Goal: Information Seeking & Learning: Learn about a topic

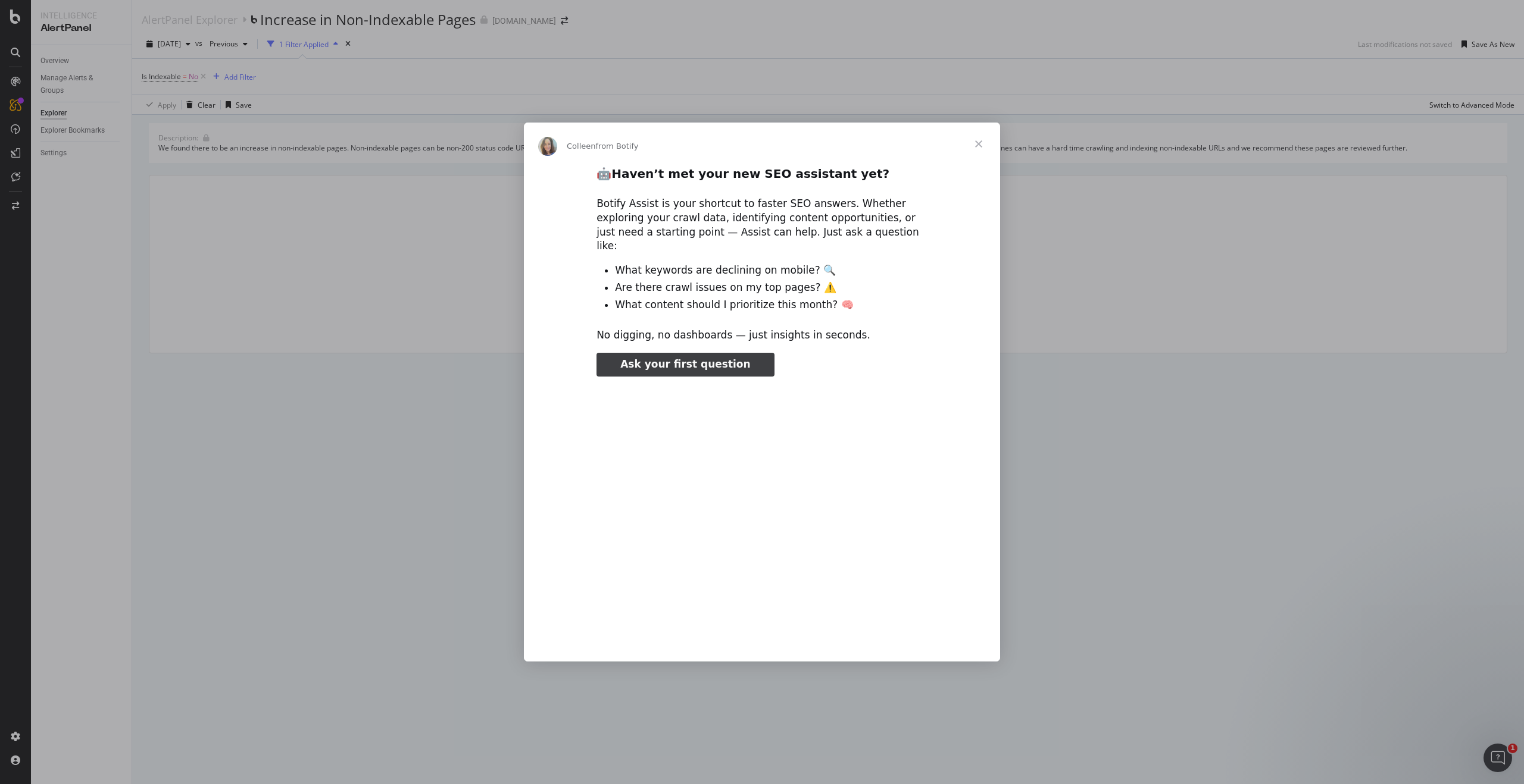
type input "238660"
click at [979, 149] on span "Close" at bounding box center [978, 144] width 43 height 43
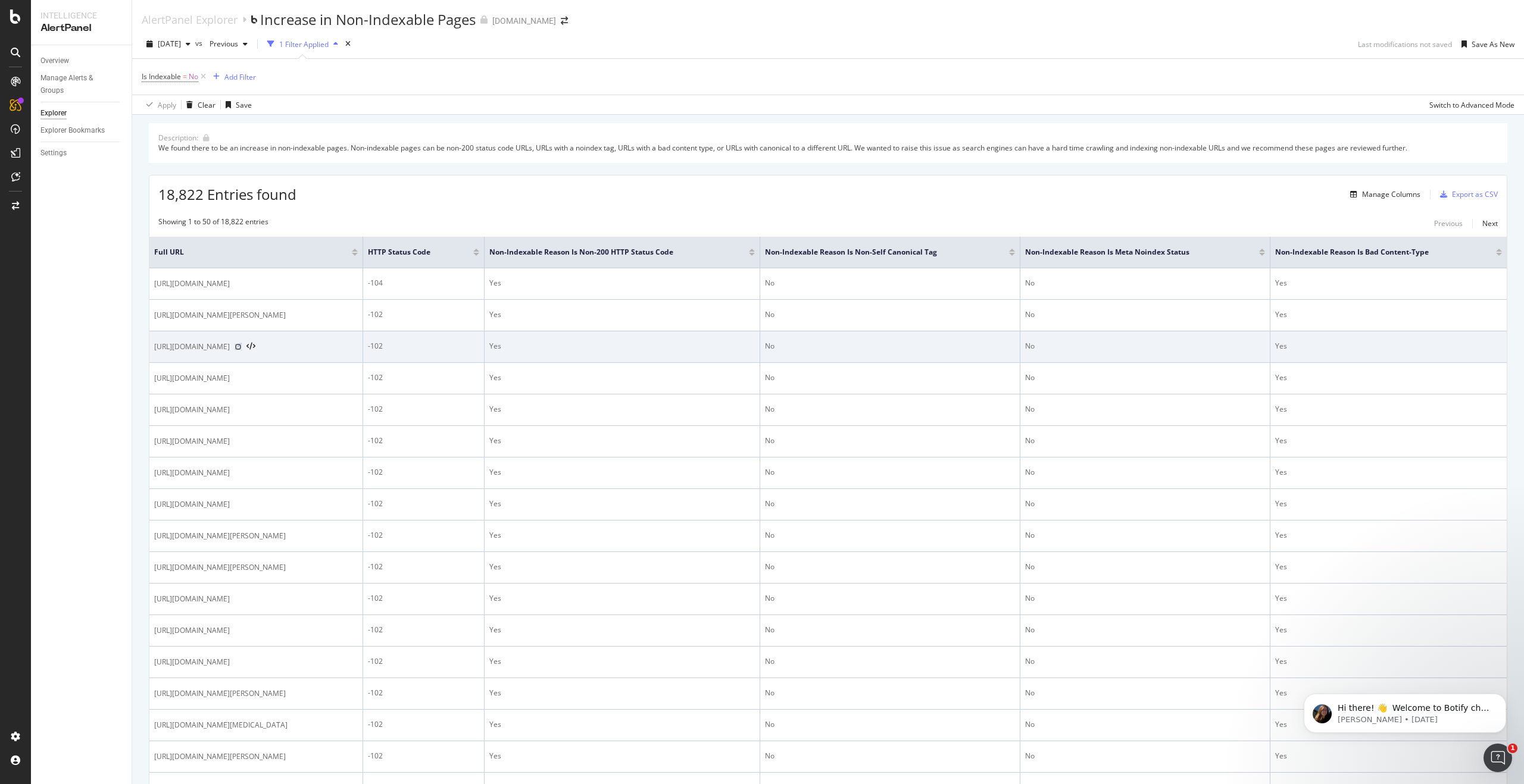
click at [241, 351] on icon at bounding box center [238, 347] width 8 height 8
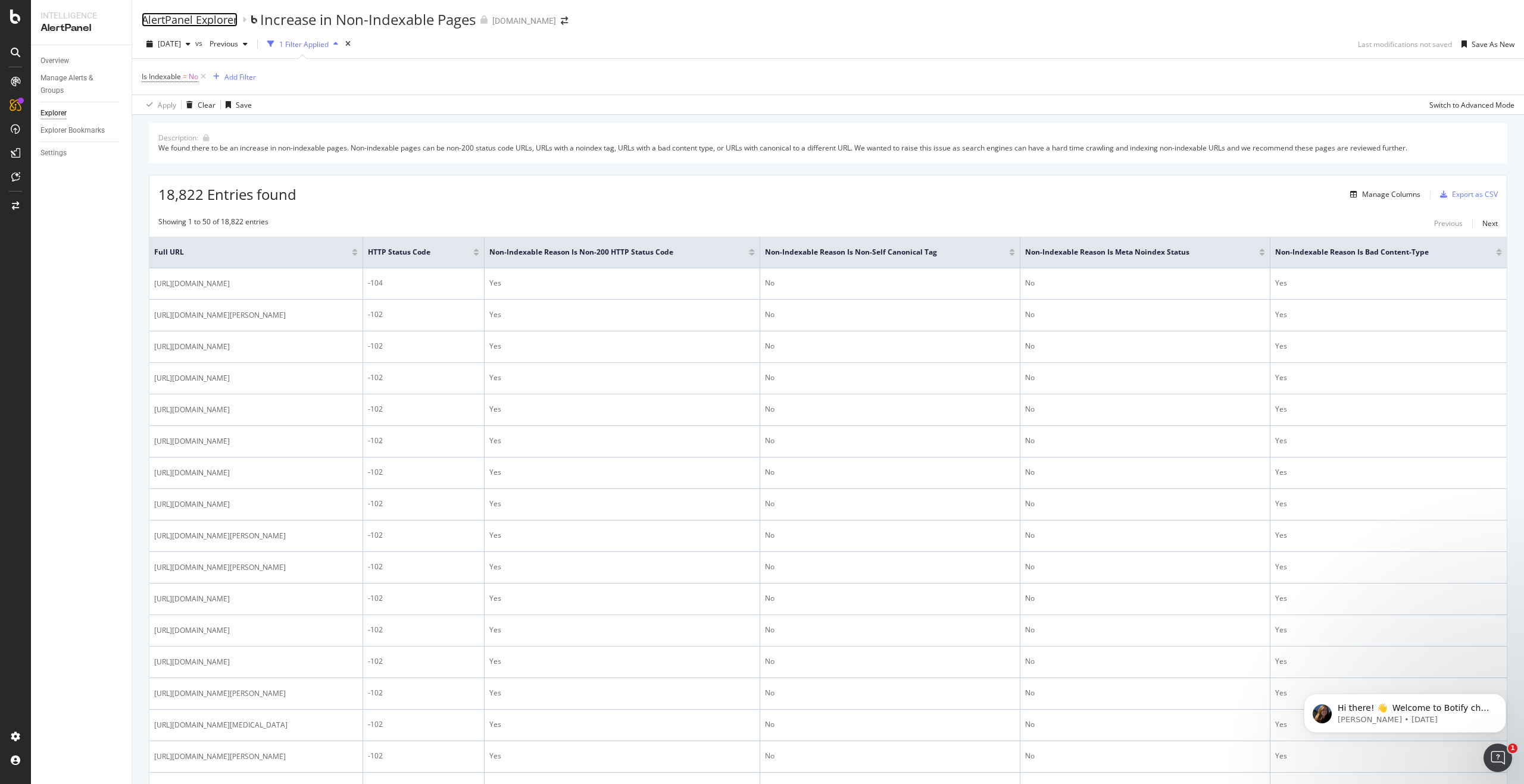
click at [175, 22] on div "AlertPanel Explorer" at bounding box center [189, 20] width 96 height 13
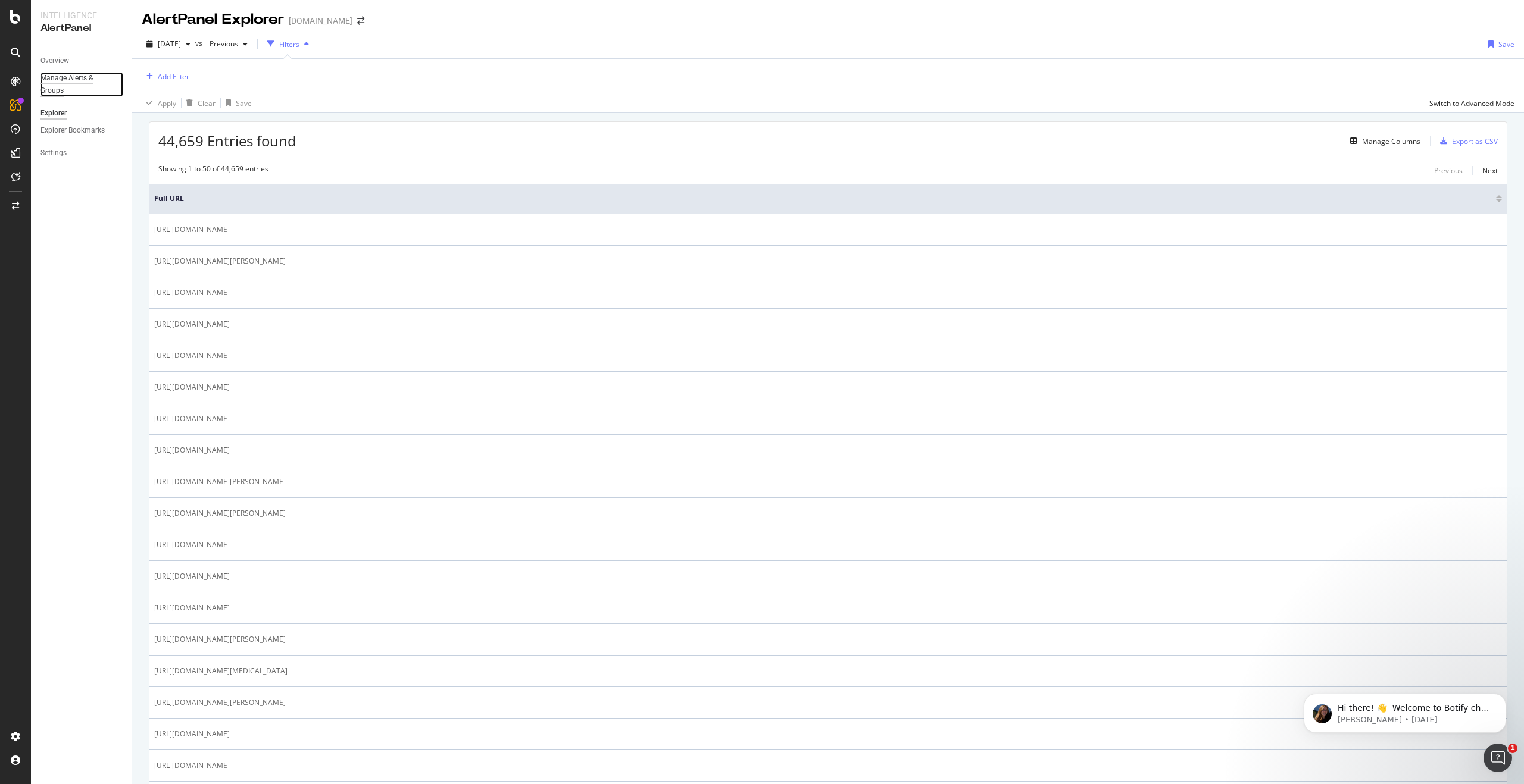
click at [61, 73] on div "Manage Alerts & Groups" at bounding box center [77, 84] width 72 height 25
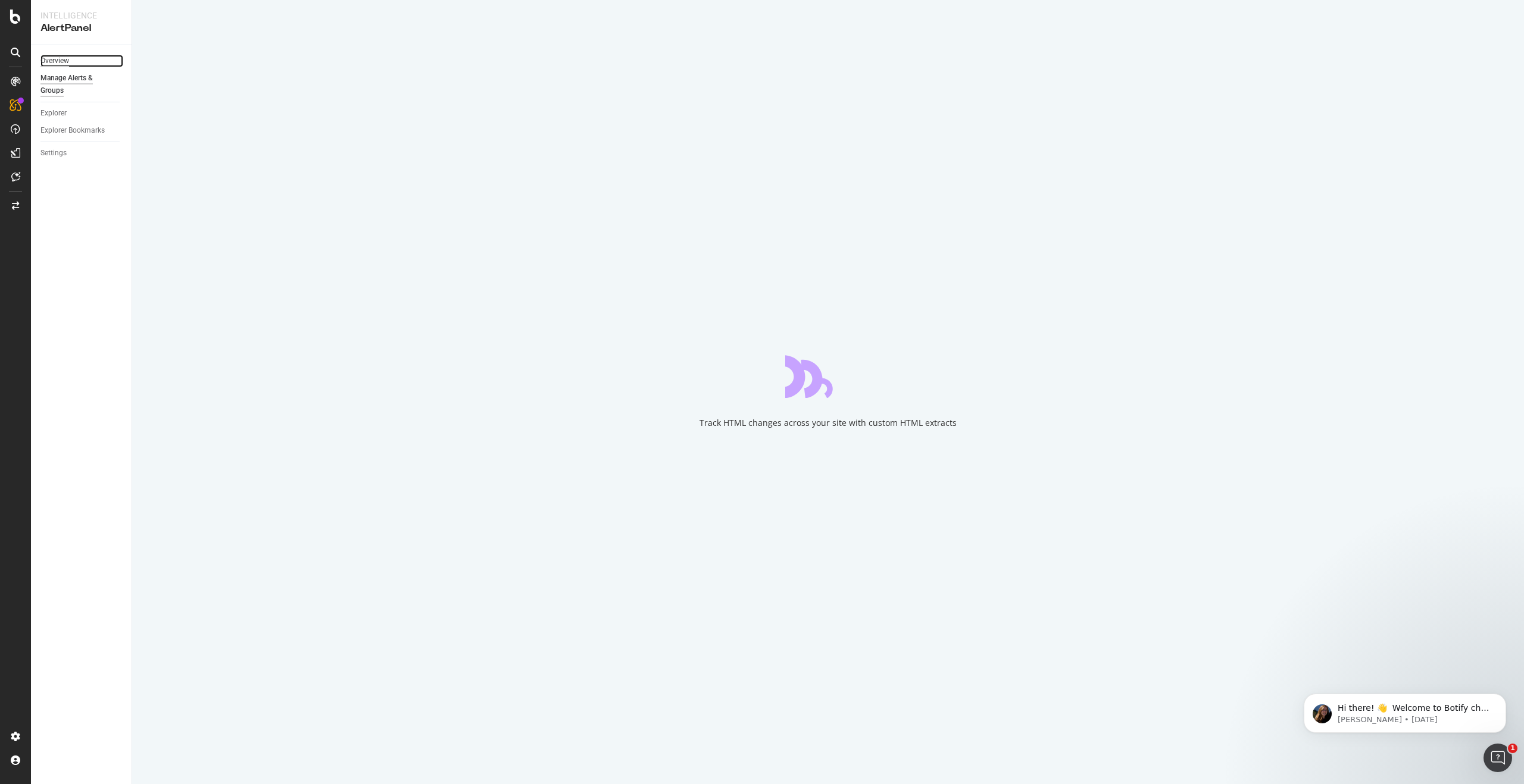
click at [61, 62] on div "Overview" at bounding box center [55, 61] width 28 height 12
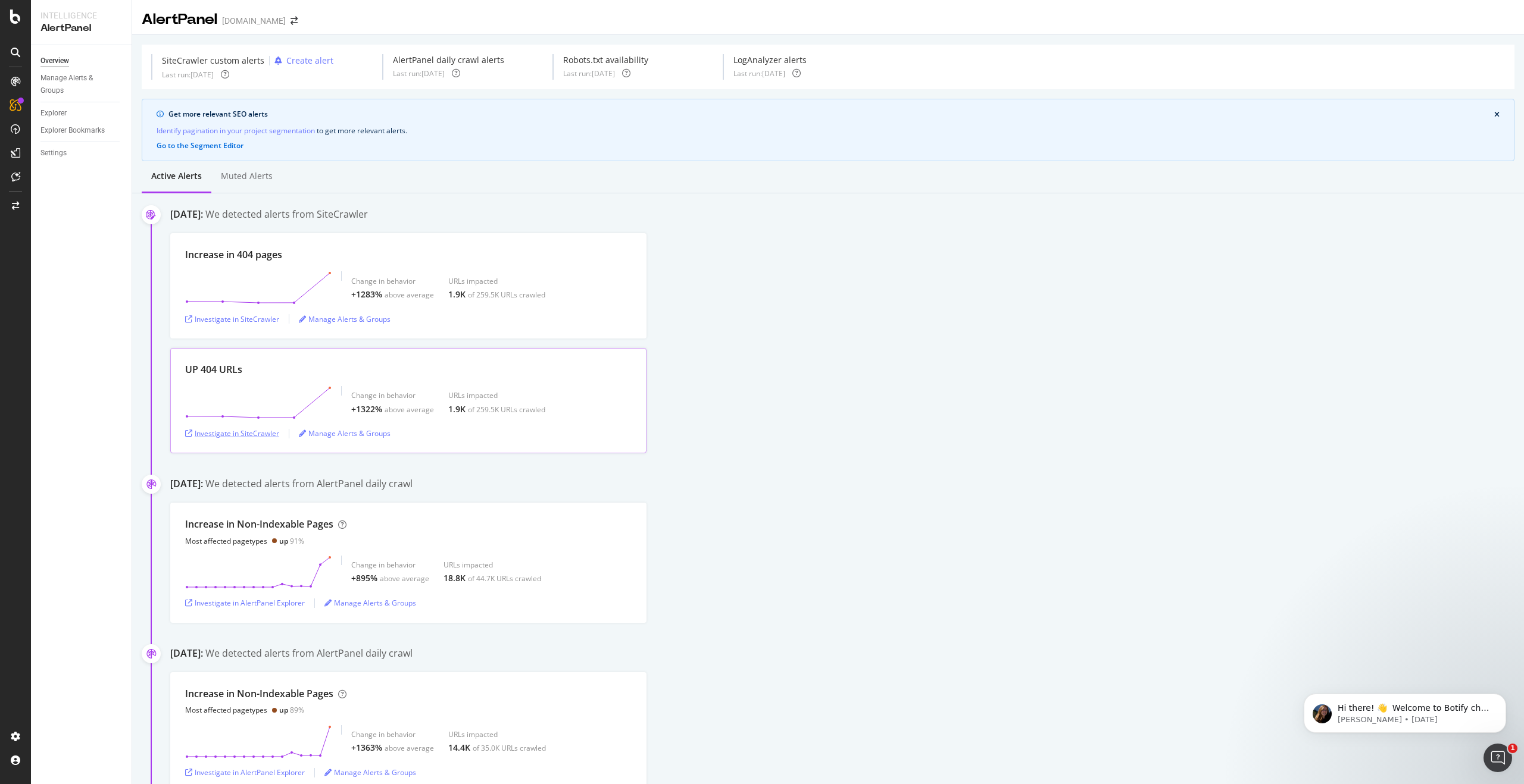
click at [240, 430] on div "Investigate in SiteCrawler" at bounding box center [232, 433] width 94 height 10
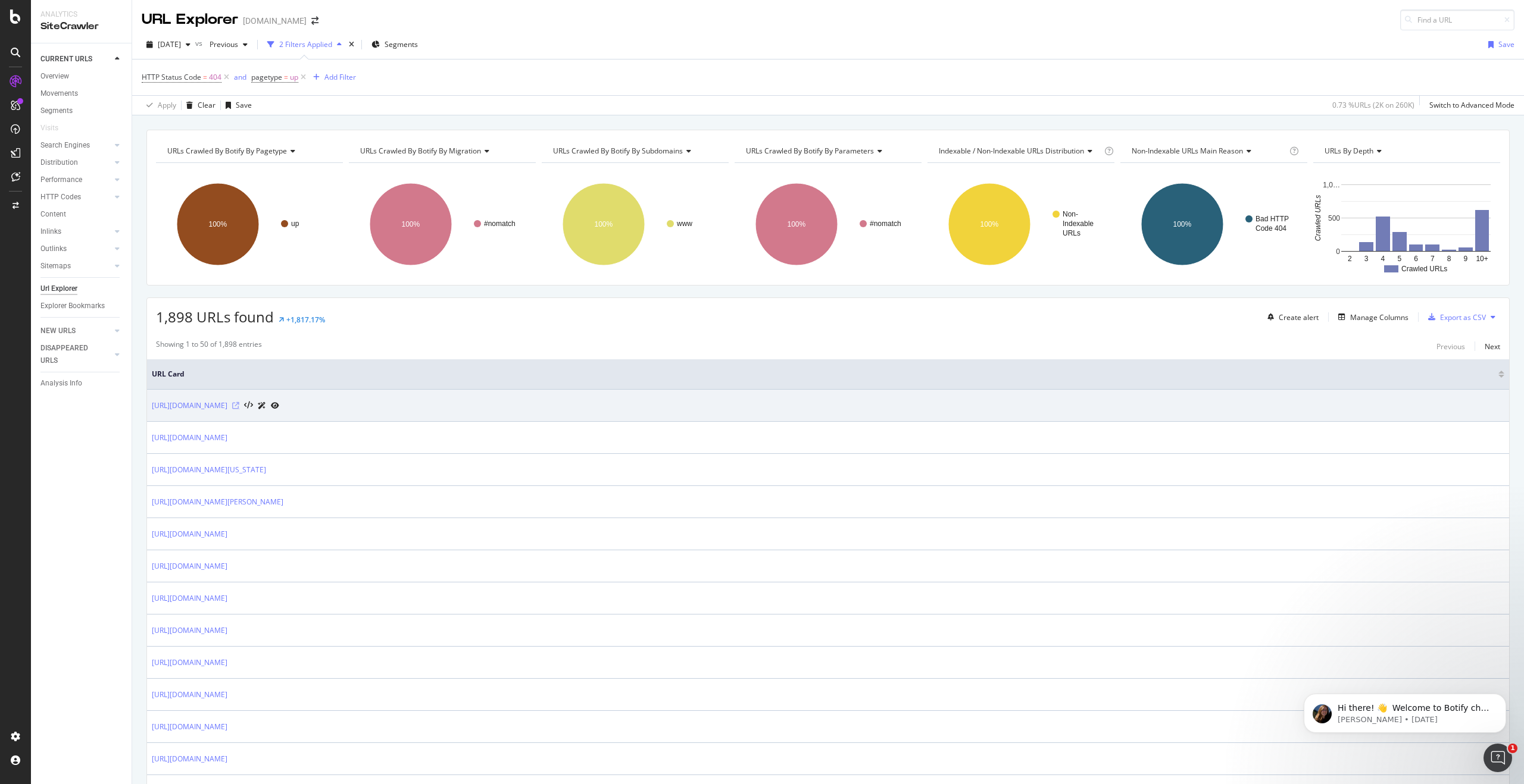
click at [239, 407] on icon at bounding box center [236, 406] width 8 height 8
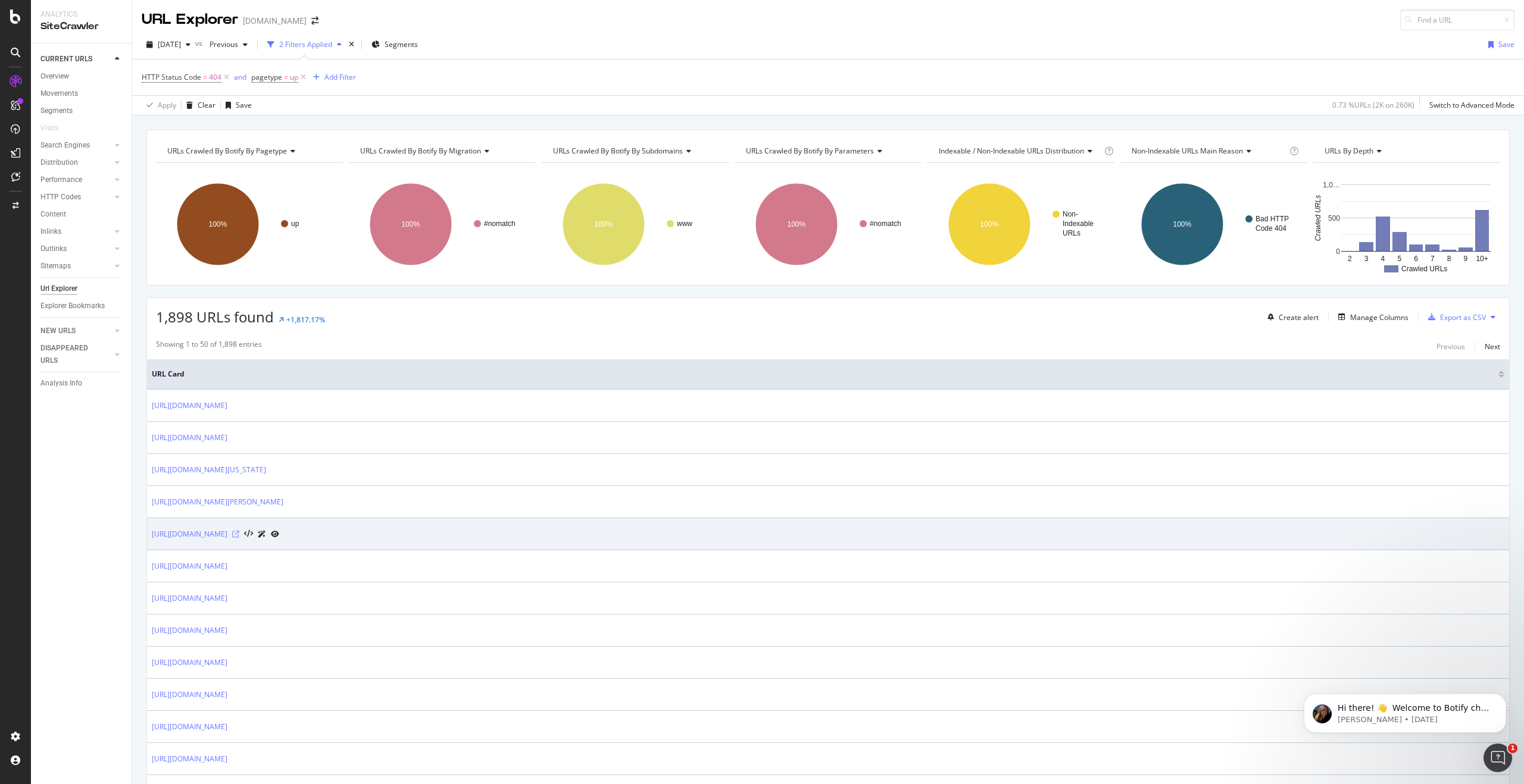
click at [239, 535] on icon at bounding box center [236, 534] width 8 height 8
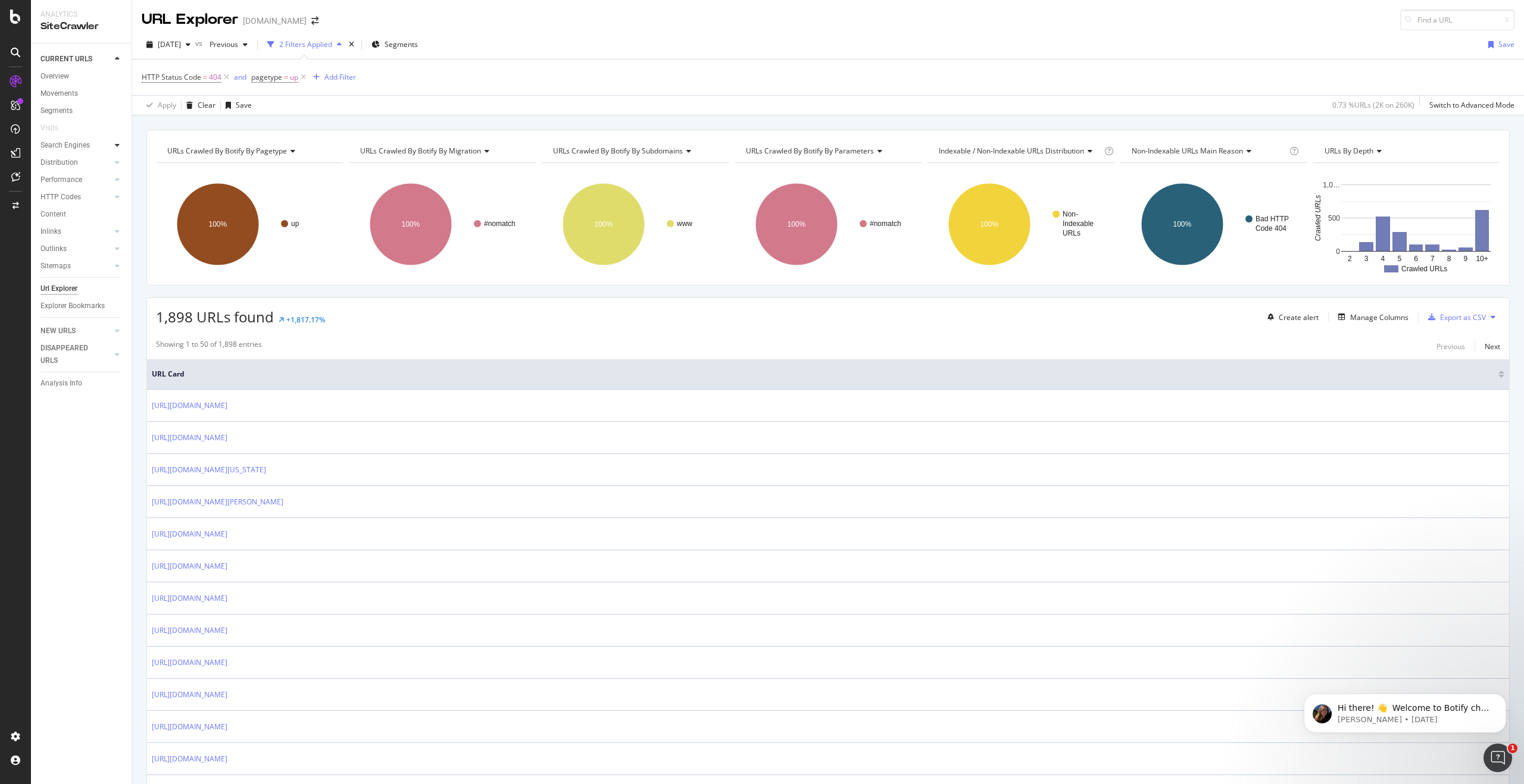
click at [117, 145] on icon at bounding box center [116, 146] width 5 height 8
click at [63, 160] on div "Top Charts" at bounding box center [62, 163] width 35 height 12
